Goal: Check status: Check status

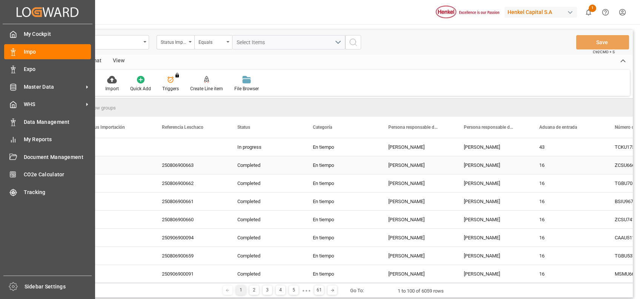
click at [27, 59] on div "My Cockpit My Cockpit Impo Impo Expo Expo Master Data Master Data WHS WHS Data …" at bounding box center [48, 149] width 90 height 251
click at [29, 58] on div "Impo Impo" at bounding box center [47, 51] width 87 height 15
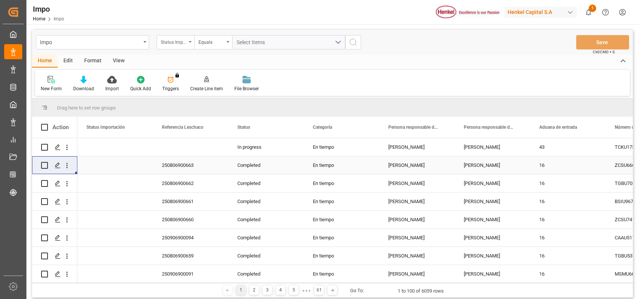
click at [183, 42] on div "Status Importación" at bounding box center [174, 41] width 26 height 9
type input "BIL"
click at [202, 75] on div "Bill of Lading Number" at bounding box center [213, 77] width 112 height 16
click at [344, 43] on input "SPTK25080301" at bounding box center [288, 42] width 113 height 14
type input "SPTK25080301"
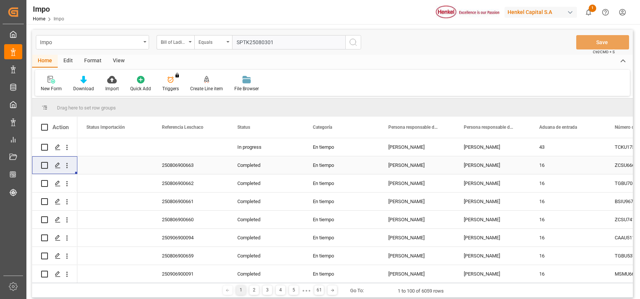
click at [354, 43] on icon "search button" at bounding box center [353, 42] width 9 height 9
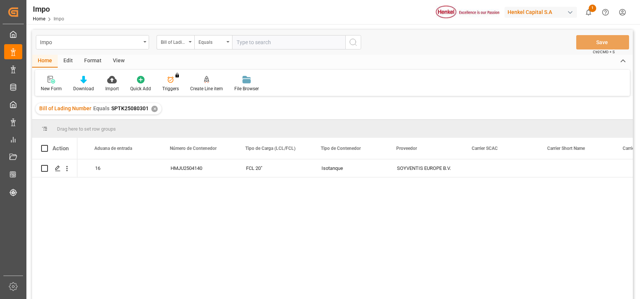
scroll to position [0, 445]
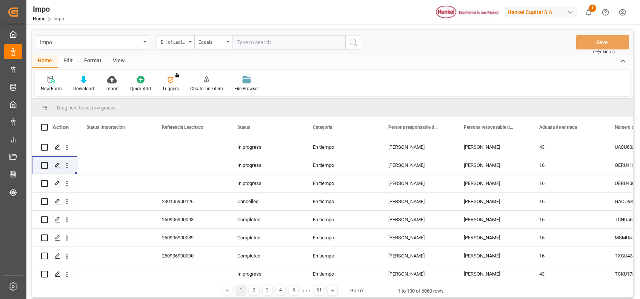
click at [254, 39] on input "text" at bounding box center [288, 42] width 113 height 14
paste input "SPTK25080301"
click at [315, 40] on input "SPTK25080301" at bounding box center [288, 42] width 113 height 14
type input "S"
paste input "MILA66871"
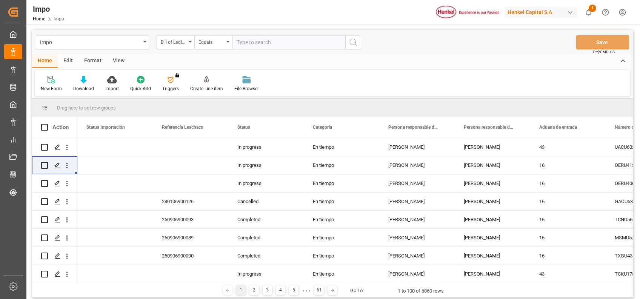
type input "MILA66871"
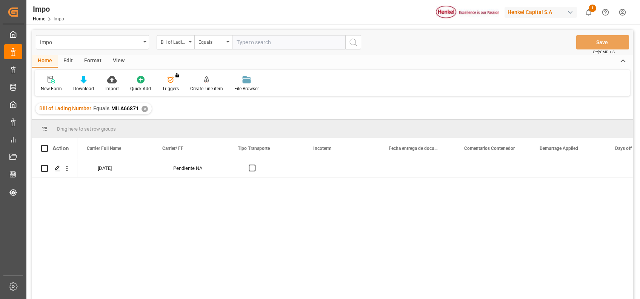
scroll to position [0, 845]
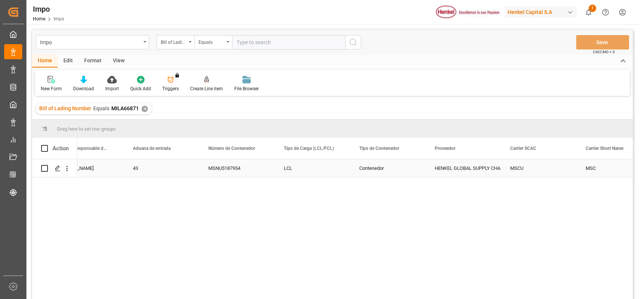
click at [218, 169] on div "MSNU5187954" at bounding box center [236, 168] width 75 height 18
click at [222, 168] on div "MSNU5187954" at bounding box center [236, 168] width 75 height 18
click at [224, 170] on input "MSNU5187954" at bounding box center [236, 172] width 63 height 14
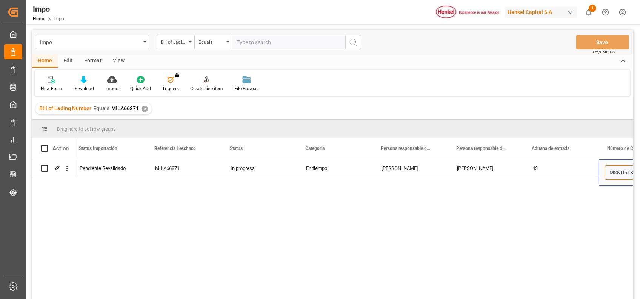
scroll to position [0, 8]
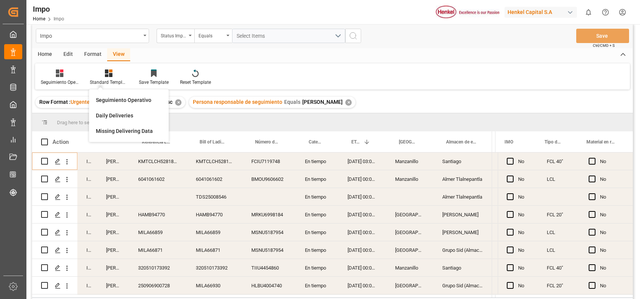
scroll to position [939, 0]
